Goal: Communication & Community: Answer question/provide support

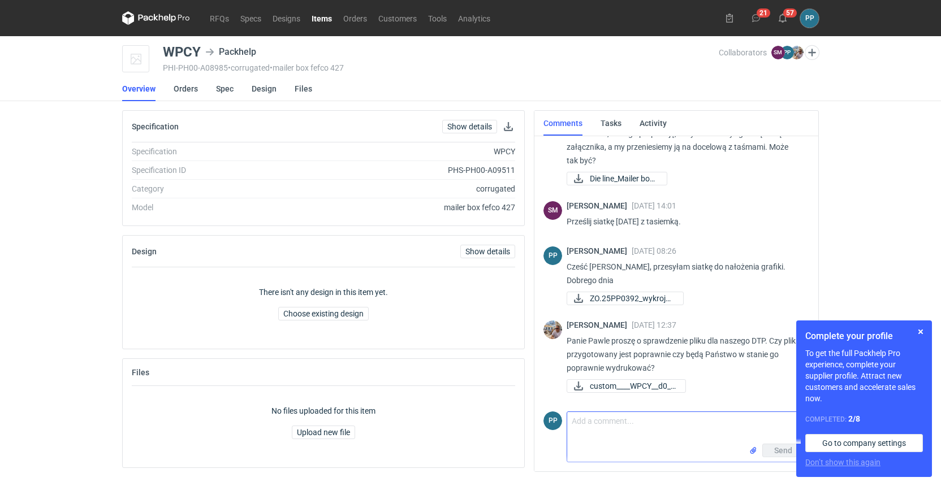
click at [589, 426] on textarea "Comment message" at bounding box center [687, 428] width 241 height 32
click at [920, 331] on button "button" at bounding box center [921, 332] width 14 height 14
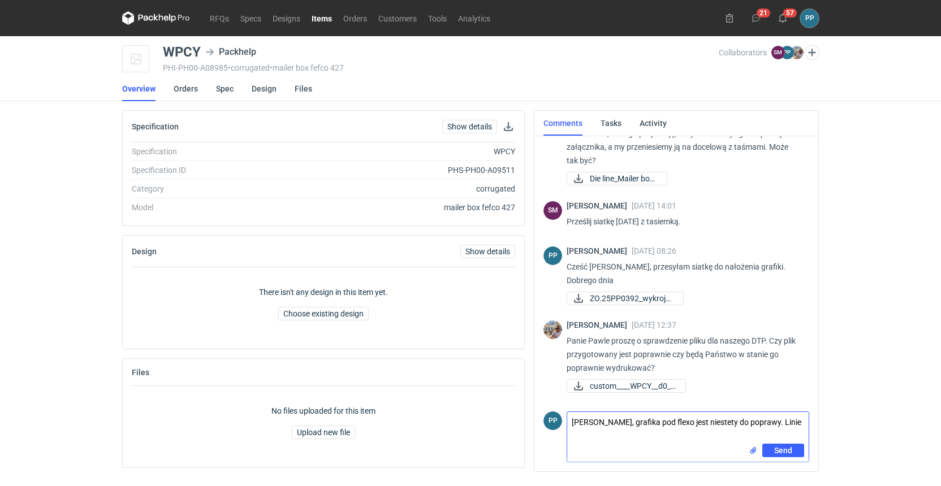
click at [792, 424] on textarea "Panie Michale, grafika pod flexo jest niestety do poprawy. Linie" at bounding box center [687, 428] width 241 height 32
click at [774, 424] on textarea "Panie Michale, grafika pod flexo jest niestety do poprawy. Linie są za cienkie …" at bounding box center [687, 428] width 241 height 32
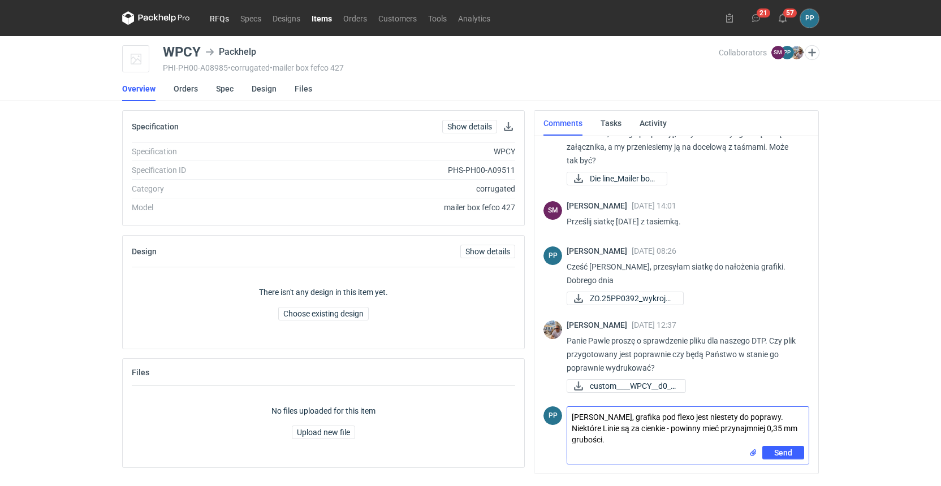
type textarea "Panie Michale, grafika pod flexo jest niestety do poprawy. Niektóre Linie są za…"
click at [213, 20] on link "RFQs" at bounding box center [219, 18] width 31 height 14
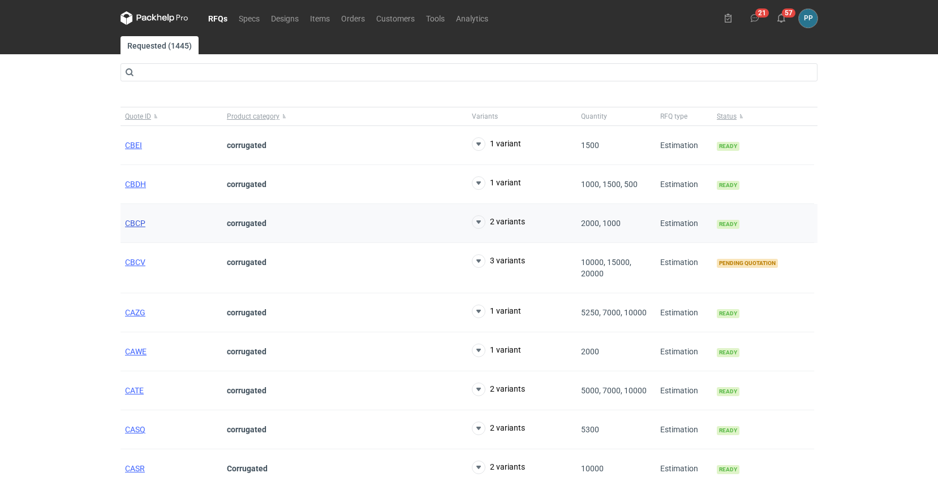
click at [141, 225] on span "CBCP" at bounding box center [135, 223] width 20 height 9
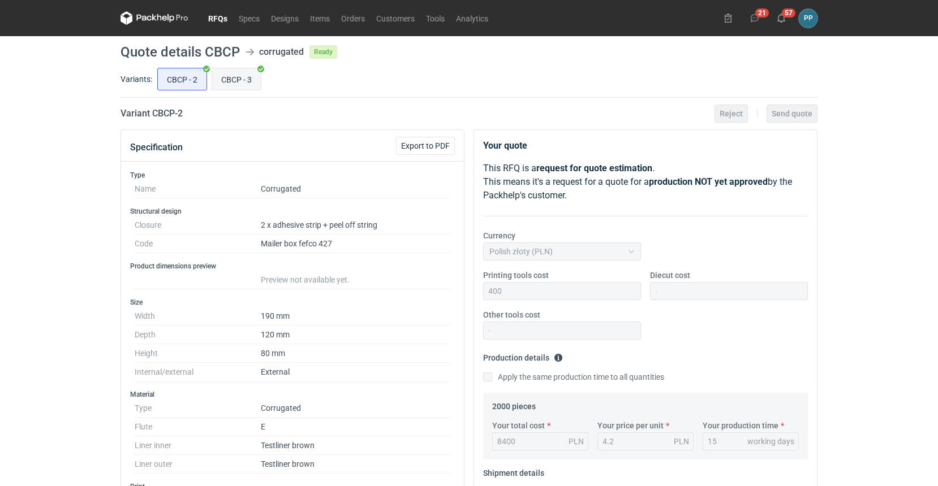
click at [237, 72] on input "CBCP - 3" at bounding box center [236, 78] width 49 height 21
radio input "true"
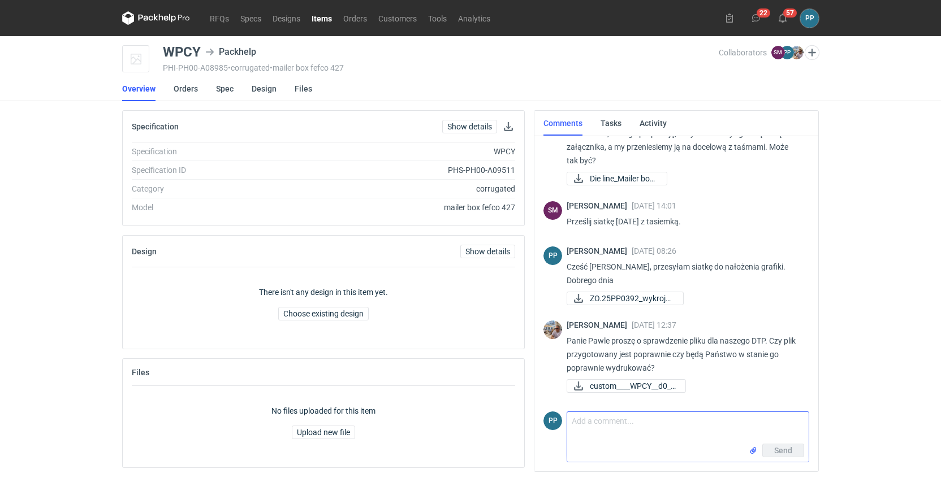
click at [587, 421] on textarea "Comment message" at bounding box center [687, 428] width 241 height 32
type textarea "Panie Michale,"
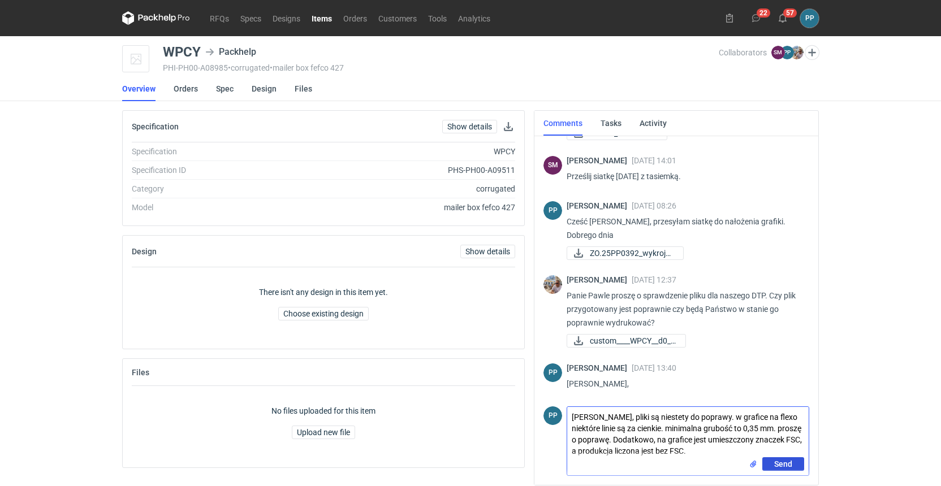
type textarea "[PERSON_NAME], pliki są niestety do poprawy. w grafice na flexo niektóre linie …"
click at [784, 464] on span "Send" at bounding box center [783, 464] width 18 height 8
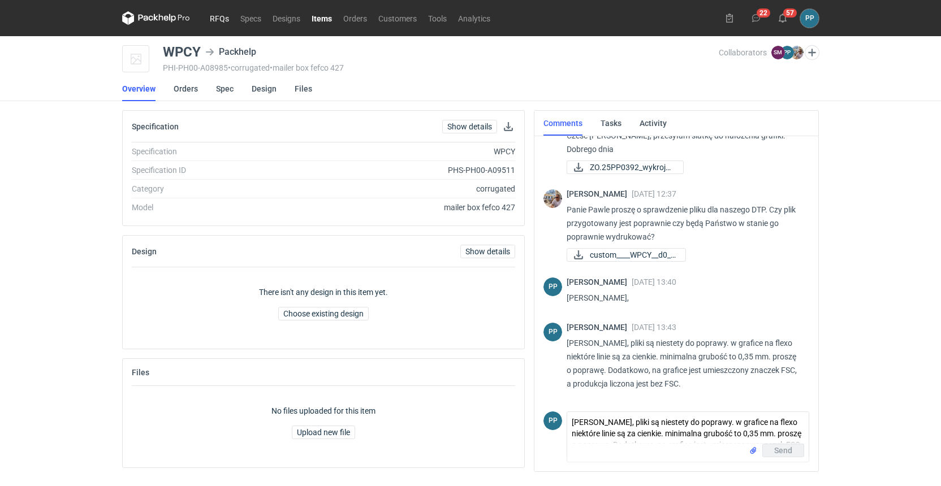
click at [218, 20] on link "RFQs" at bounding box center [219, 18] width 31 height 14
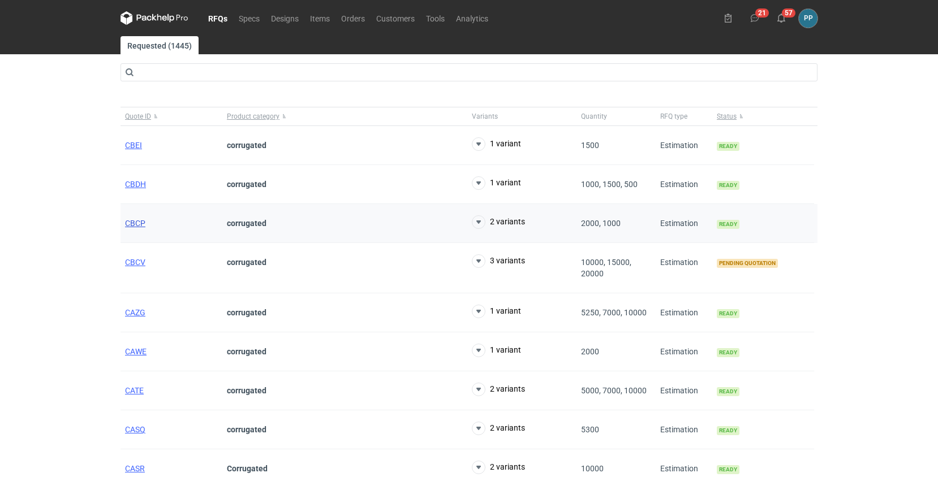
click at [135, 225] on span "CBCP" at bounding box center [135, 223] width 20 height 9
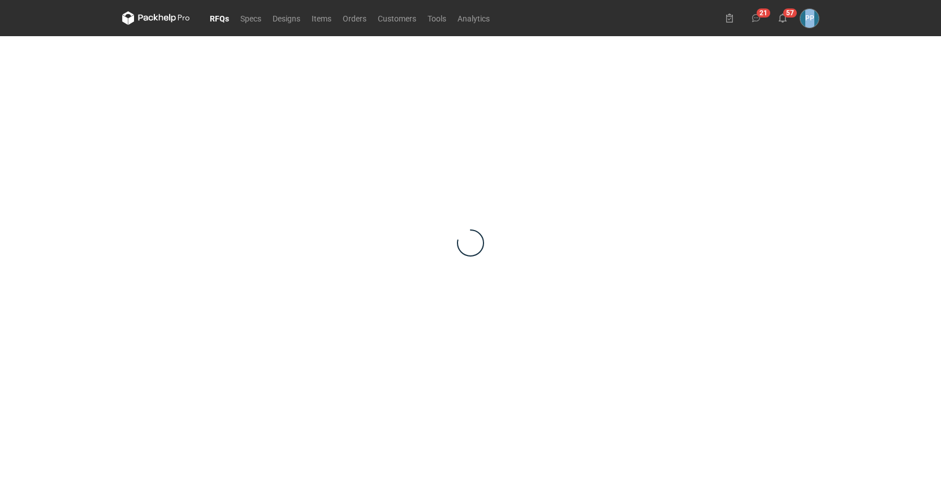
click at [135, 225] on div at bounding box center [470, 242] width 697 height 413
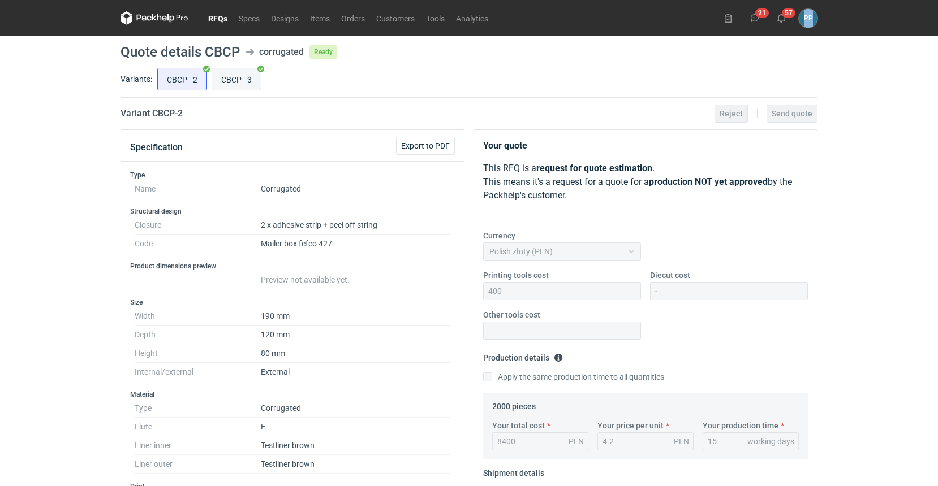
click at [245, 81] on input "CBCP - 3" at bounding box center [236, 78] width 49 height 21
radio input "true"
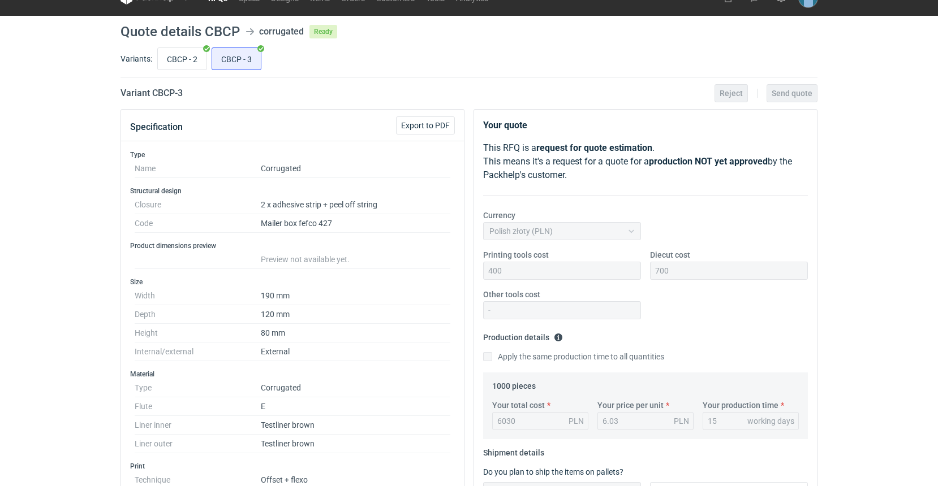
scroll to position [21, 0]
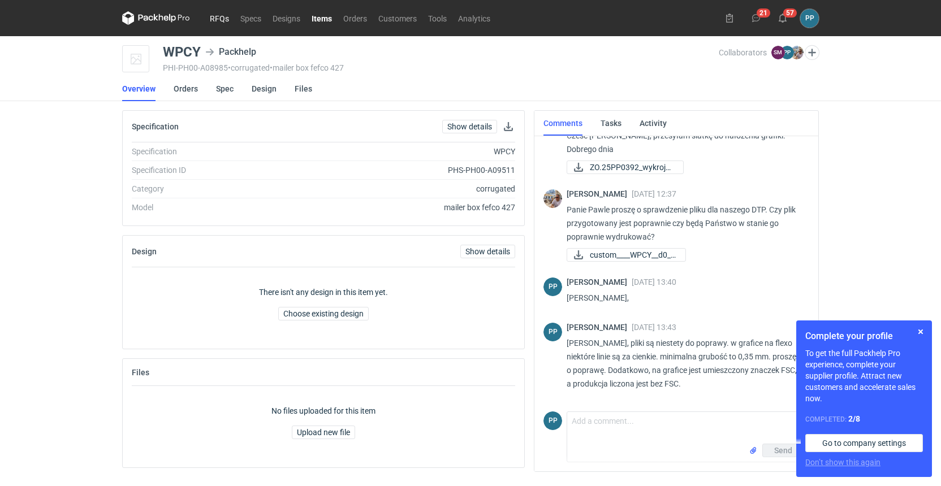
click at [217, 20] on link "RFQs" at bounding box center [219, 18] width 31 height 14
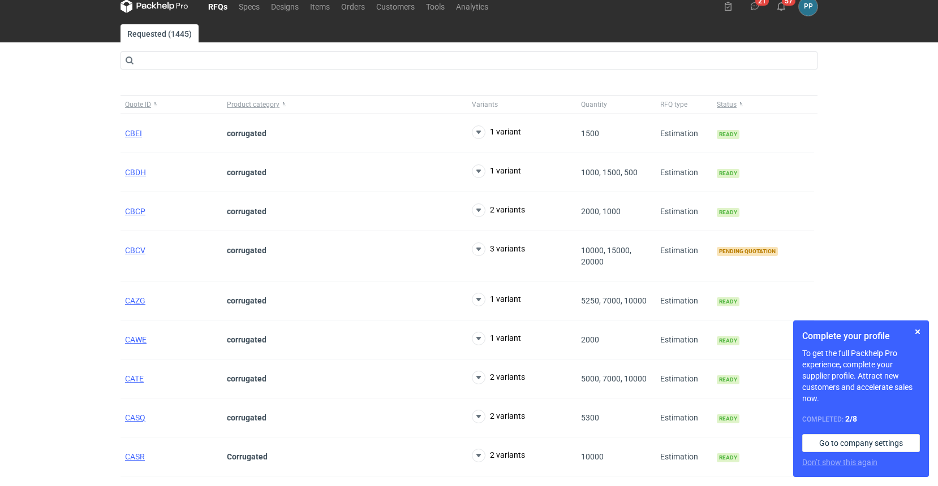
scroll to position [12, 2]
click at [133, 213] on span "CBCP" at bounding box center [135, 211] width 20 height 9
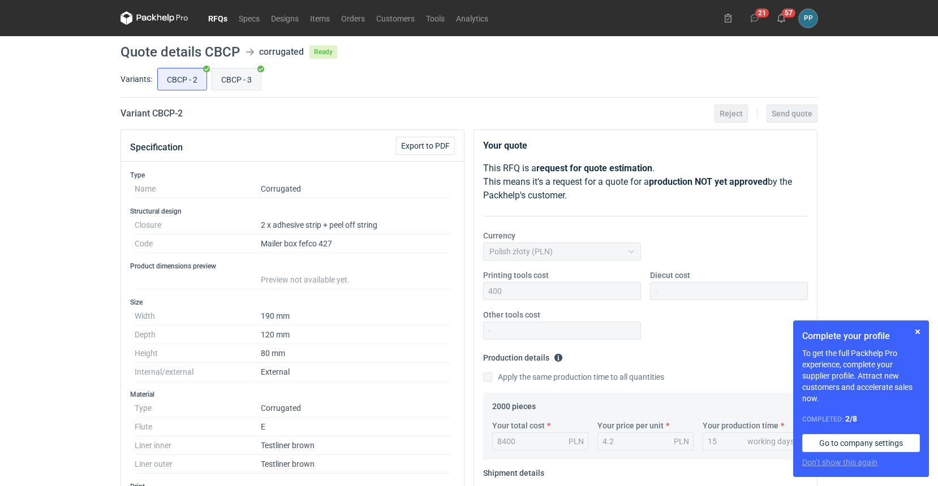
click at [226, 83] on input "CBCP - 3" at bounding box center [236, 78] width 49 height 21
radio input "true"
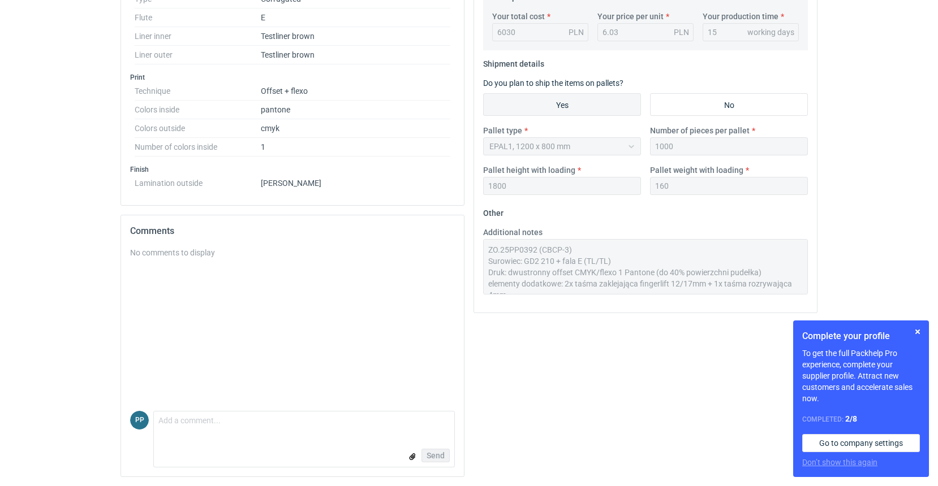
scroll to position [409, 0]
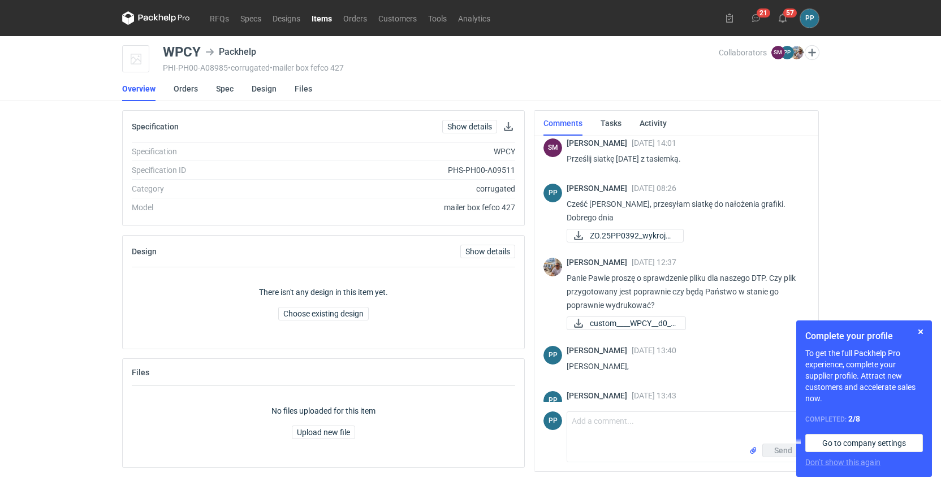
scroll to position [223, 0]
click at [318, 19] on link "Items" at bounding box center [322, 18] width 32 height 14
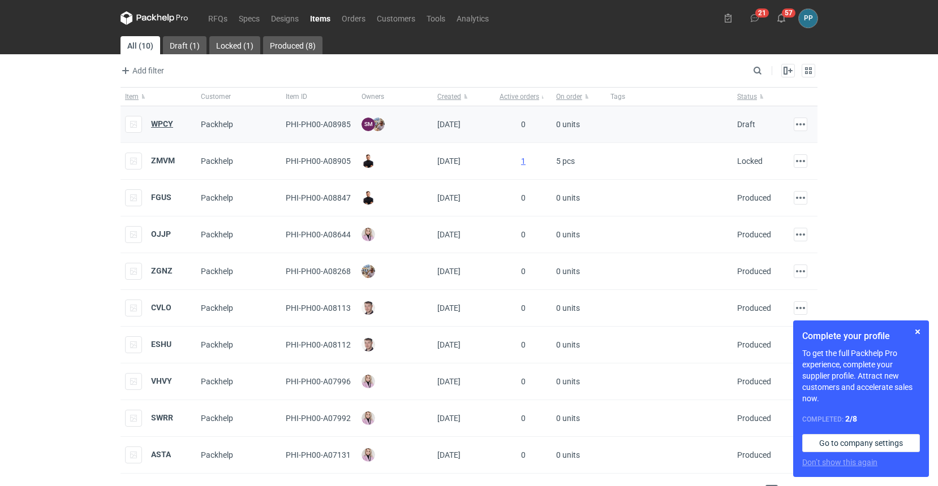
click at [159, 124] on strong "WPCY" at bounding box center [162, 123] width 22 height 9
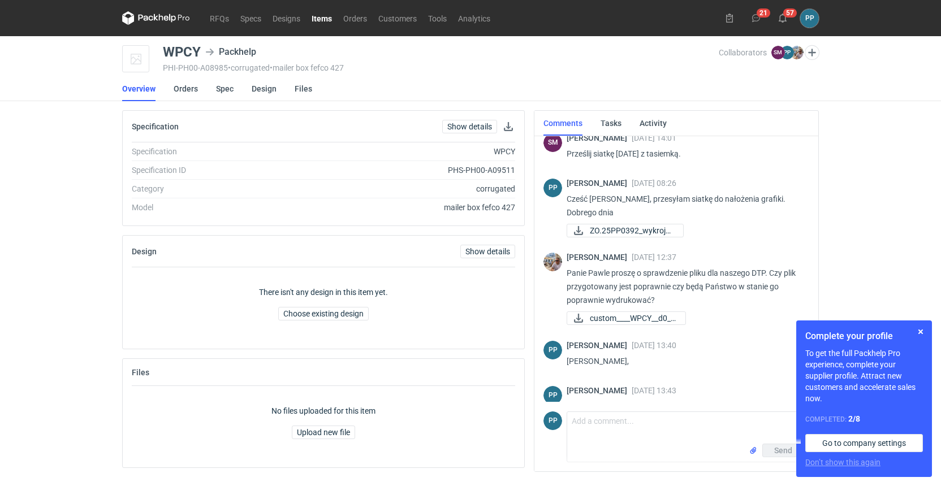
scroll to position [306, 0]
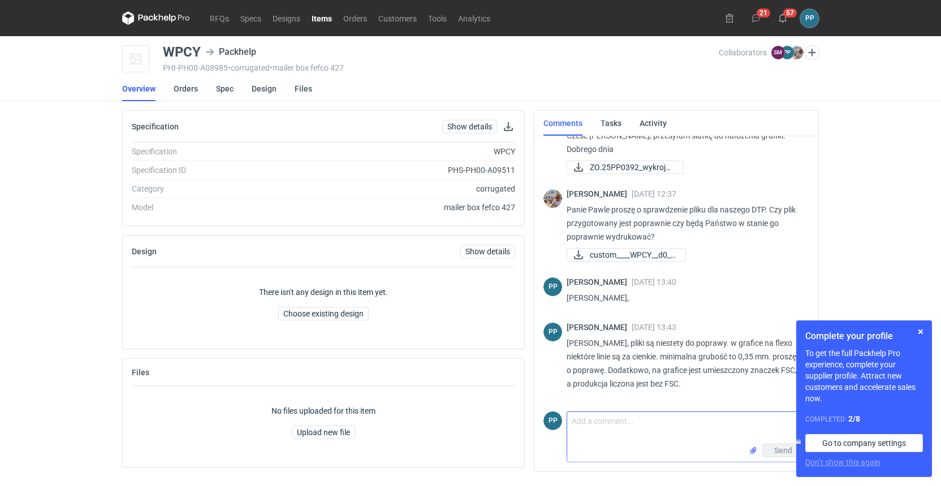
click at [589, 421] on textarea "Comment message" at bounding box center [687, 428] width 241 height 32
click at [922, 331] on button "button" at bounding box center [921, 332] width 14 height 14
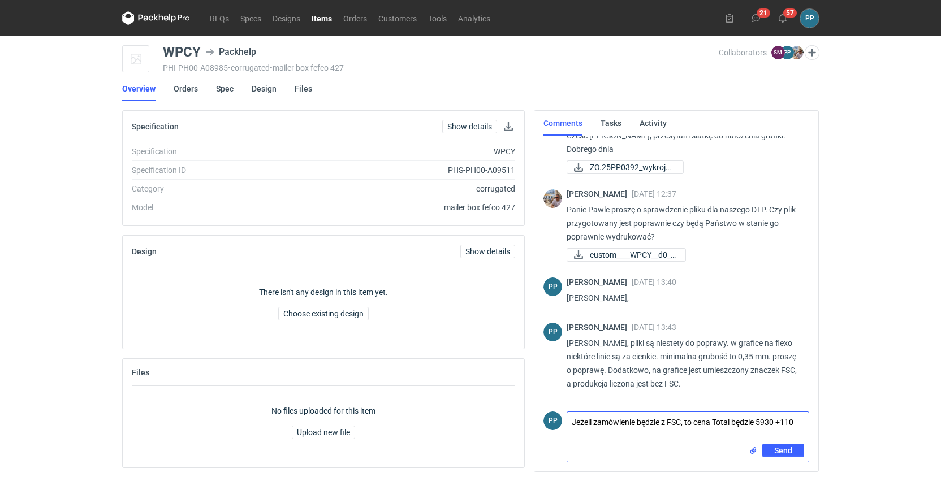
click at [798, 422] on textarea "Jeżeli zamówienie będzie z FSC, to cena Total będzie 5930 +110" at bounding box center [687, 428] width 241 height 32
type textarea "Jeżeli zamówienie będzie z FSC, to cena Total będzie 5930 +1100 wykrojniki"
click at [783, 449] on span "Send" at bounding box center [783, 451] width 18 height 8
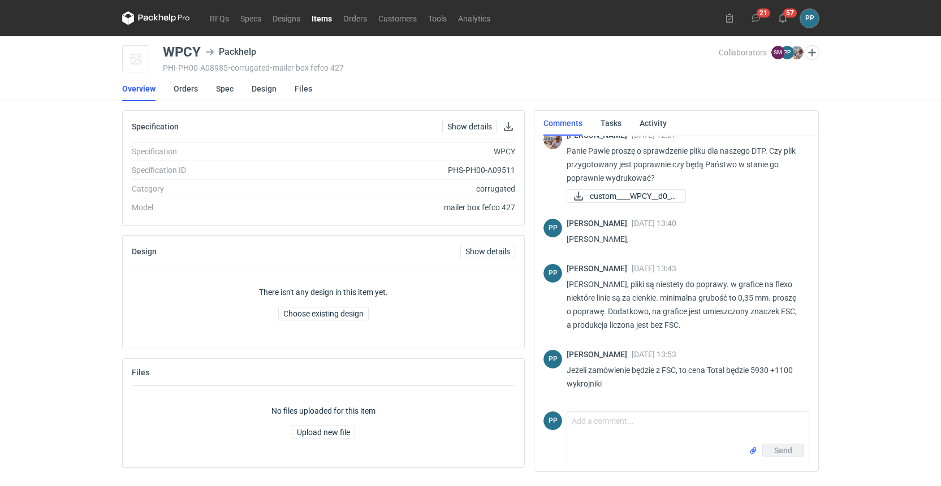
scroll to position [352, 0]
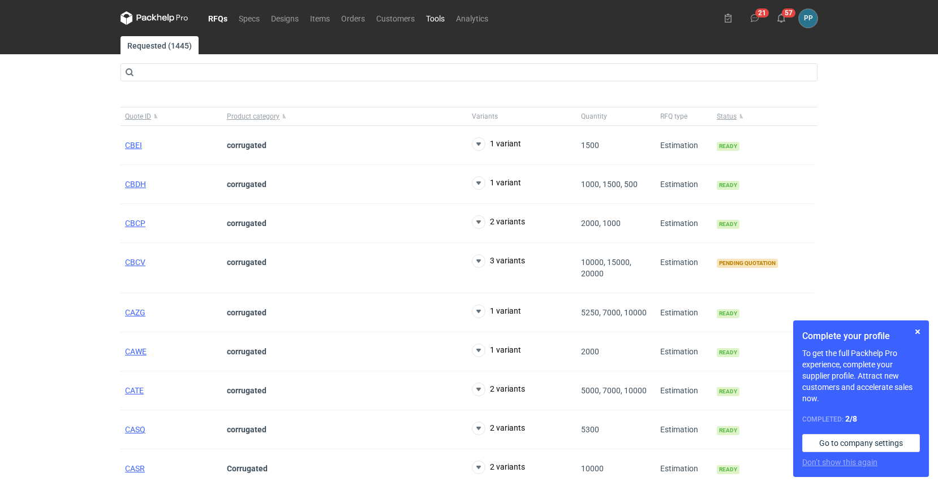
click at [437, 17] on link "Tools" at bounding box center [435, 18] width 30 height 14
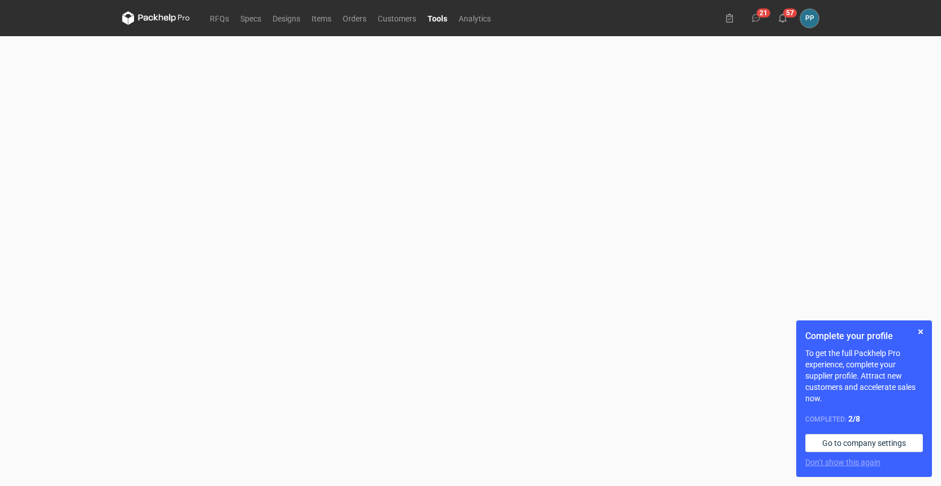
click at [437, 19] on link "Tools" at bounding box center [437, 18] width 31 height 14
click at [435, 20] on link "Tools" at bounding box center [437, 18] width 31 height 14
click at [463, 20] on link "Analytics" at bounding box center [475, 18] width 44 height 14
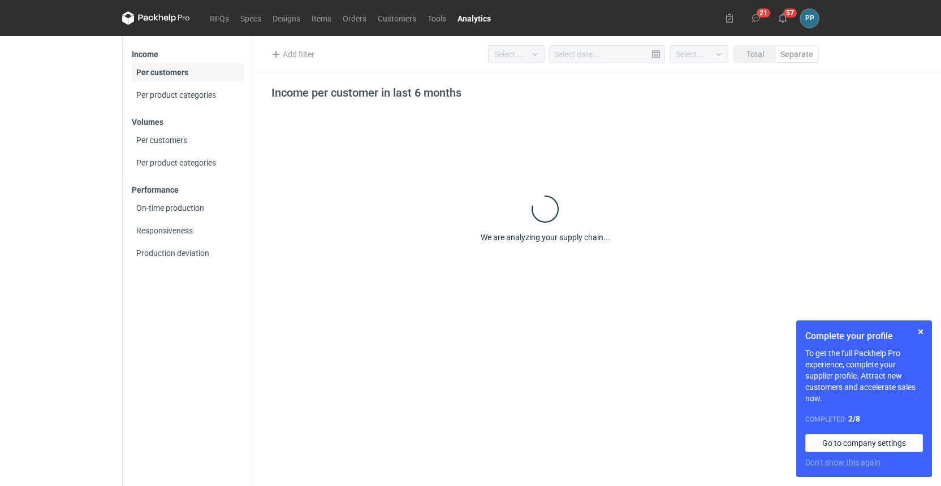
type input "Last 6 months"
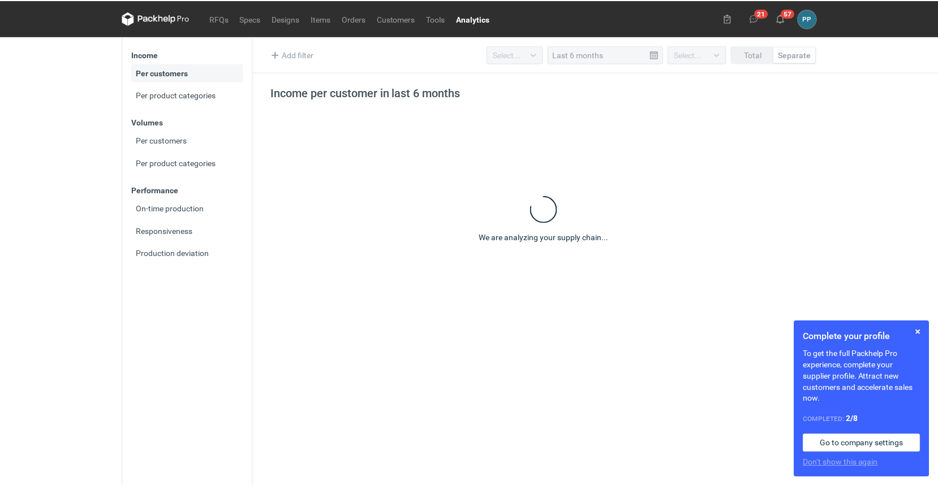
type input "[DATE]"
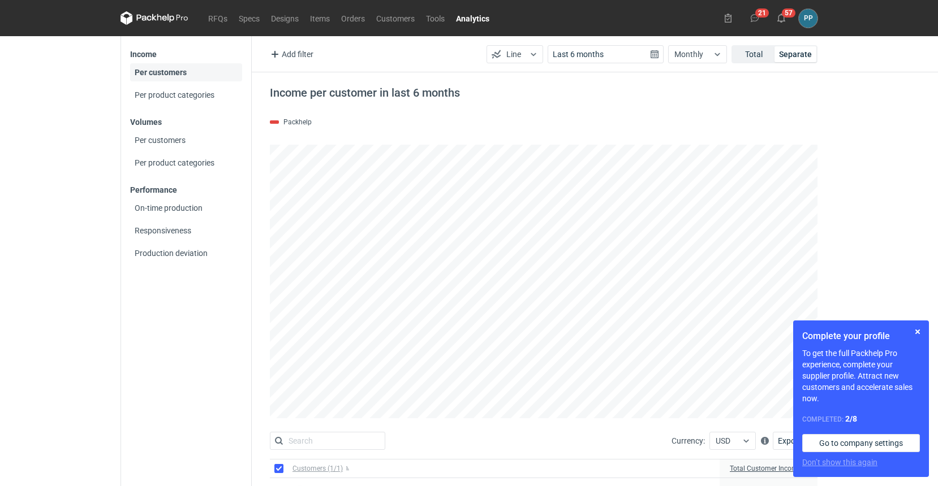
scroll to position [1, 0]
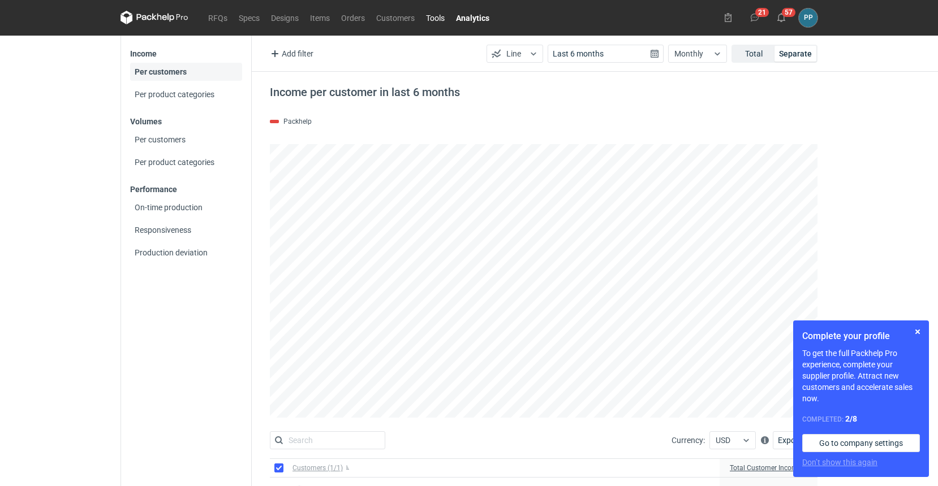
click at [431, 19] on link "Tools" at bounding box center [435, 18] width 30 height 14
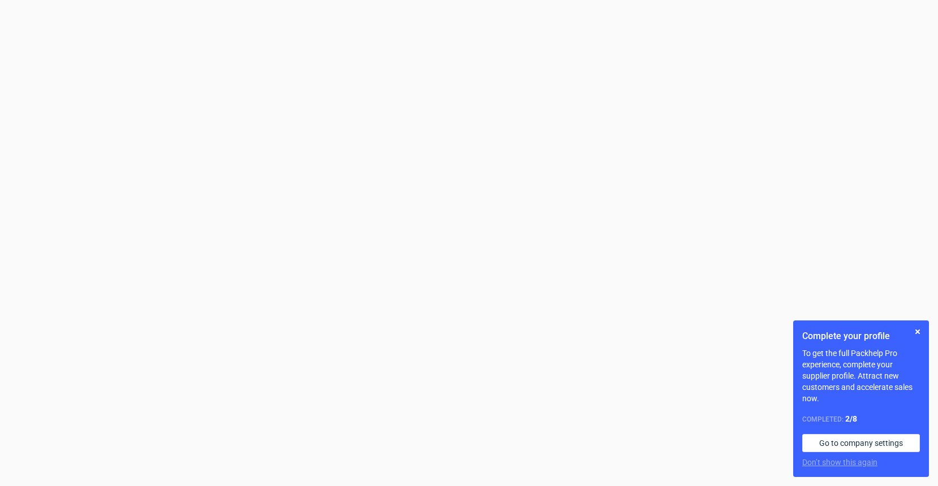
scroll to position [233, 0]
